Goal: Transaction & Acquisition: Purchase product/service

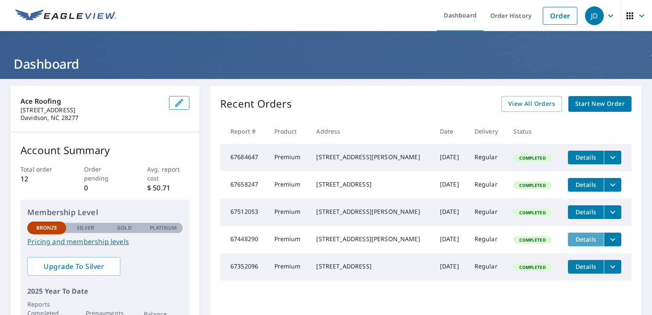
click at [573, 243] on span "Details" at bounding box center [586, 239] width 26 height 8
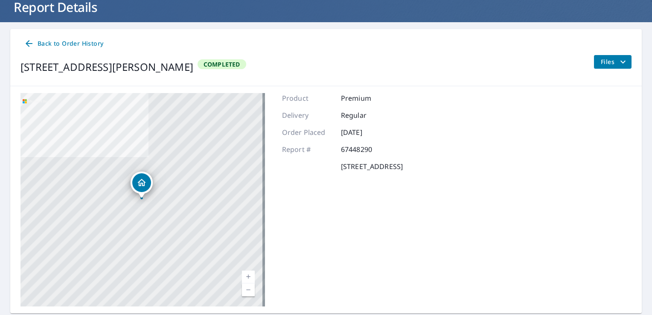
scroll to position [83, 0]
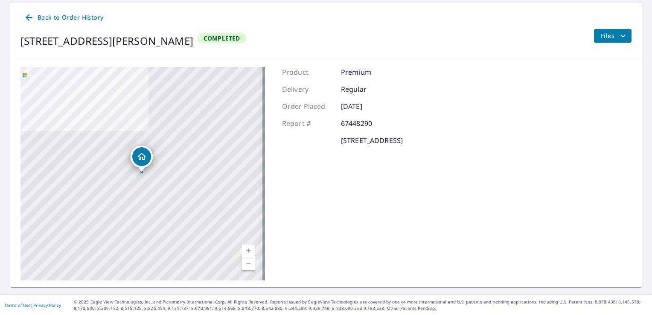
click at [29, 14] on icon at bounding box center [29, 17] width 10 height 10
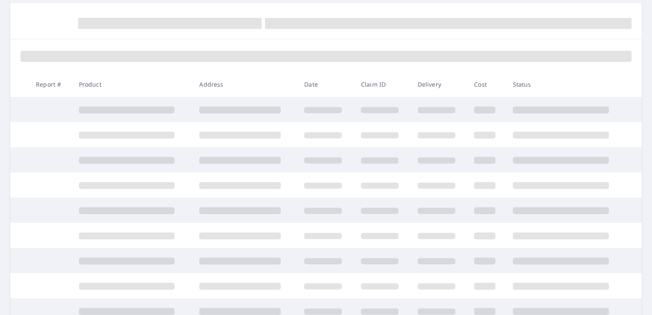
scroll to position [83, 0]
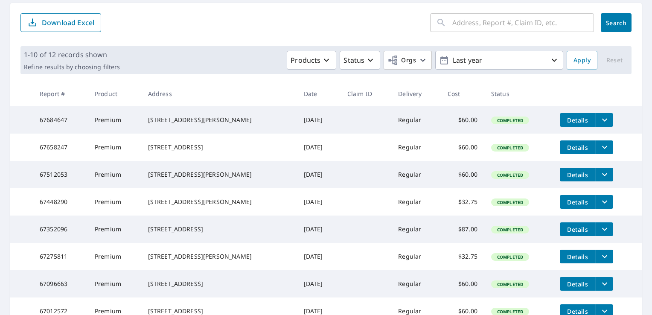
click at [599, 207] on icon "filesDropdownBtn-67448290" at bounding box center [604, 202] width 10 height 10
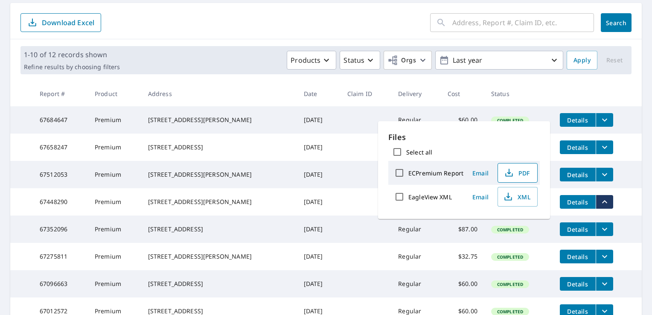
click at [515, 173] on span "PDF" at bounding box center [516, 173] width 27 height 10
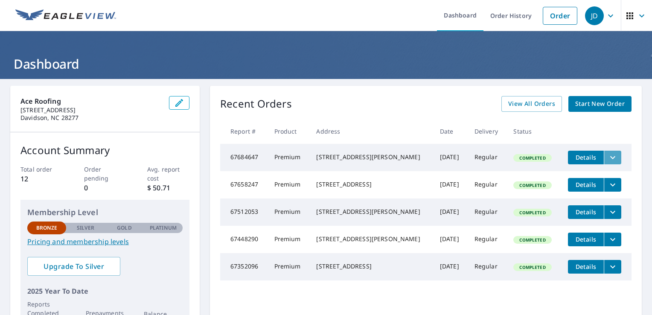
click at [607, 160] on icon "filesDropdownBtn-67684647" at bounding box center [612, 157] width 10 height 10
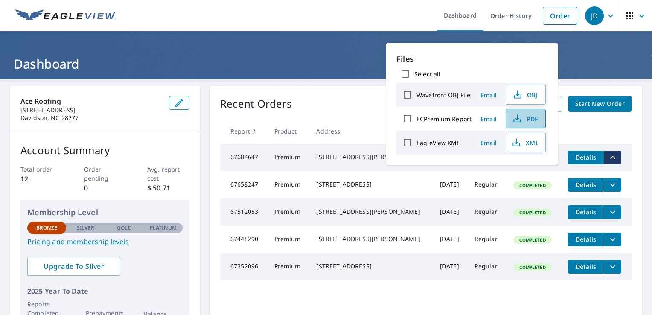
click at [529, 120] on span "PDF" at bounding box center [524, 118] width 27 height 10
click at [328, 17] on ul "Dashboard Order History Order" at bounding box center [351, 15] width 460 height 31
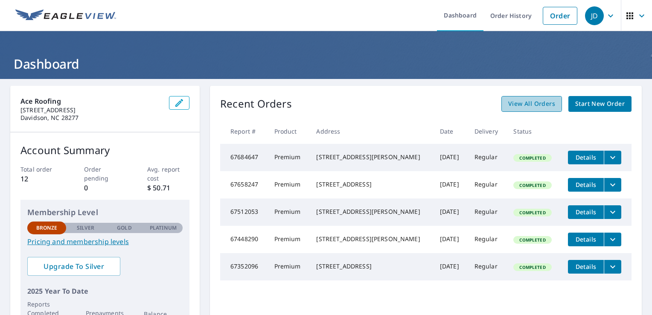
click at [519, 104] on span "View All Orders" at bounding box center [531, 104] width 47 height 11
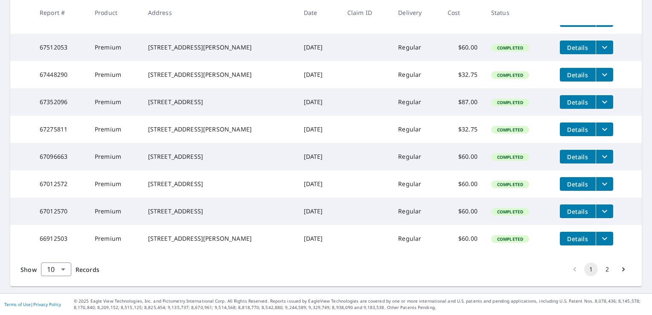
scroll to position [229, 0]
click at [601, 276] on button "2" at bounding box center [607, 269] width 14 height 14
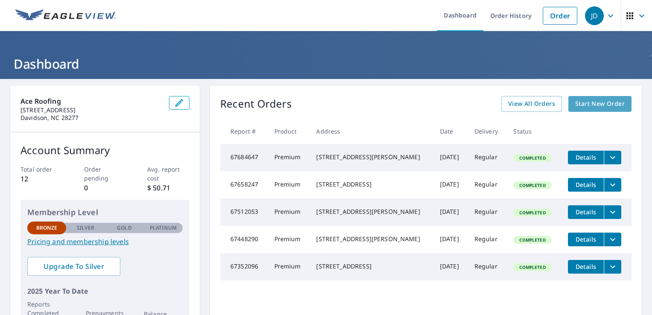
click at [607, 105] on span "Start New Order" at bounding box center [599, 104] width 49 height 11
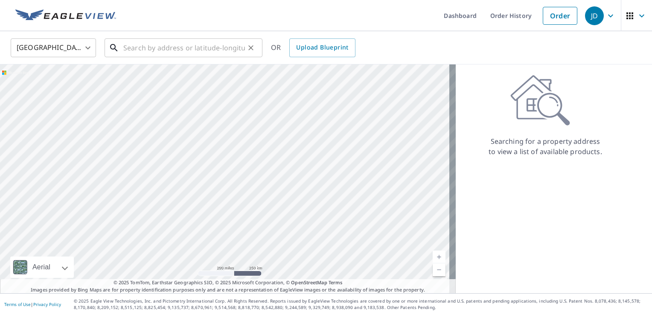
click at [191, 49] on input "text" at bounding box center [184, 48] width 122 height 24
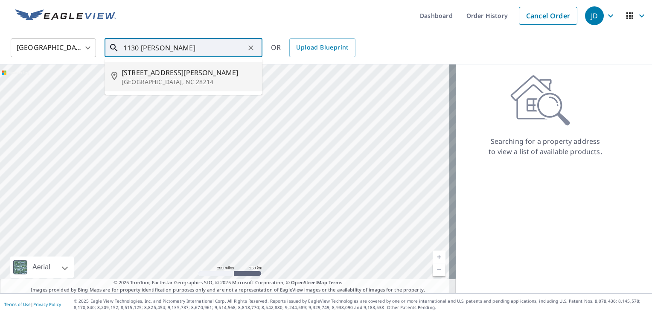
click at [145, 75] on span "1130 Tom Sadler Rd" at bounding box center [189, 72] width 134 height 10
type input "1130 Tom Sadler Rd Charlotte, NC 28214"
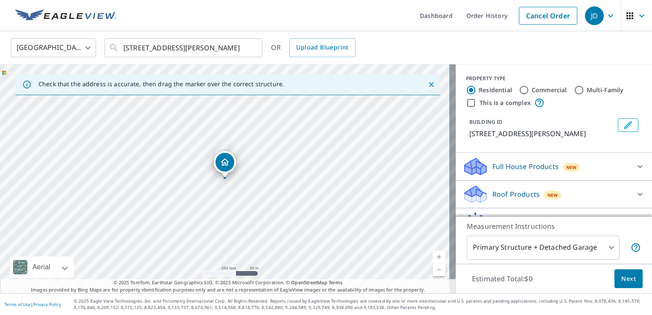
click at [510, 190] on p "Roof Products" at bounding box center [515, 194] width 47 height 10
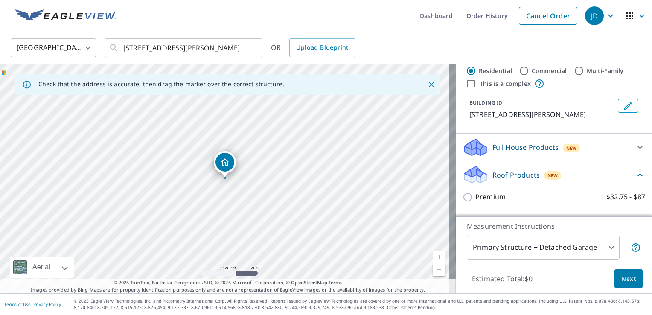
scroll to position [34, 0]
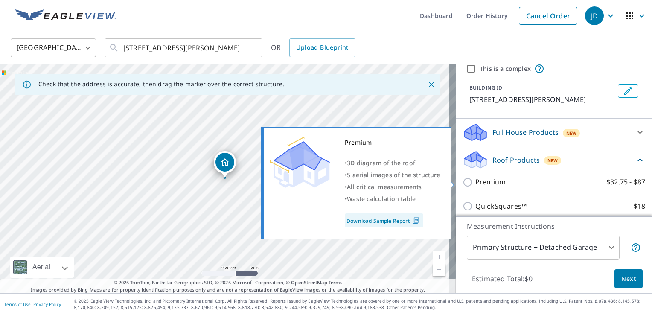
click at [463, 182] on input "Premium $32.75 - $87" at bounding box center [468, 182] width 13 height 10
checkbox input "true"
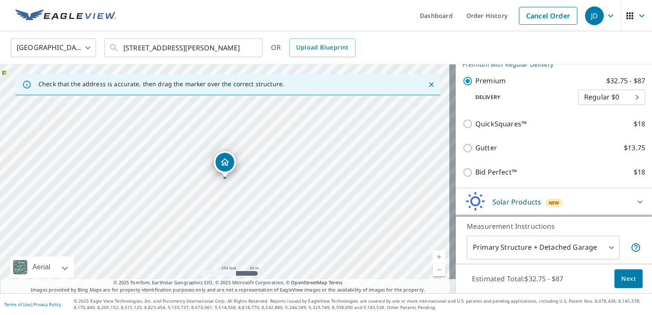
scroll to position [174, 0]
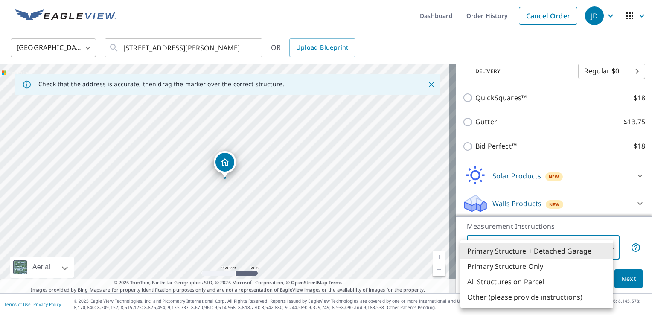
click at [604, 245] on body "JD JD Dashboard Order History Cancel Order JD United States US ​ 1130 Tom Sadle…" at bounding box center [326, 157] width 652 height 315
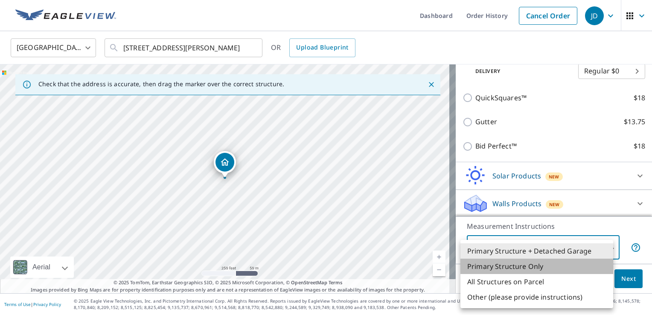
click at [525, 270] on li "Primary Structure Only" at bounding box center [536, 265] width 153 height 15
type input "2"
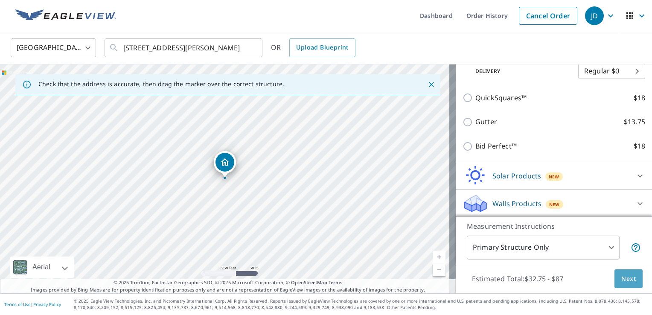
click at [629, 281] on button "Next" at bounding box center [628, 278] width 28 height 19
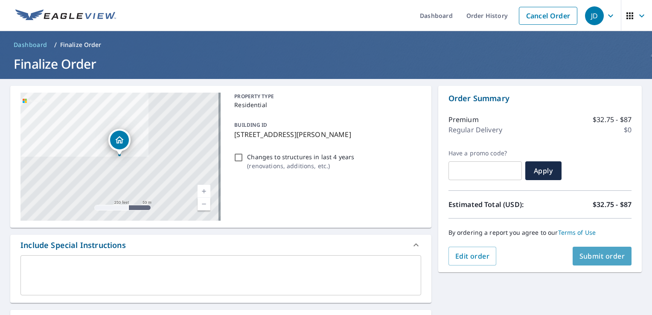
click at [588, 254] on span "Submit order" at bounding box center [602, 255] width 46 height 9
